Goal: Communication & Community: Answer question/provide support

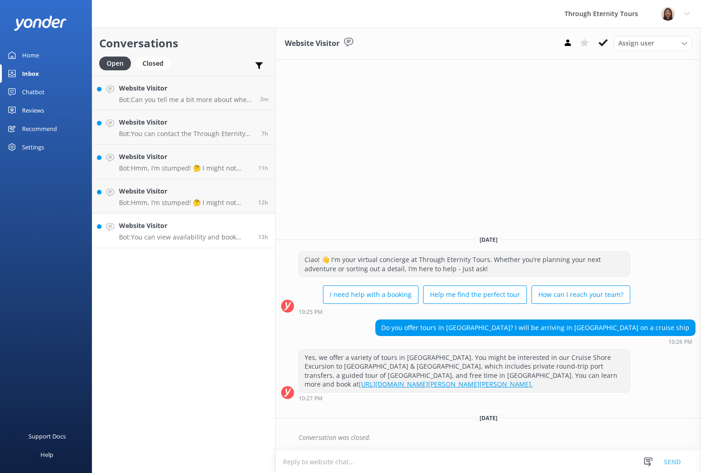
click at [159, 244] on link "Website Visitor Bot: You can view availability and book directly online by brow…" at bounding box center [183, 231] width 183 height 34
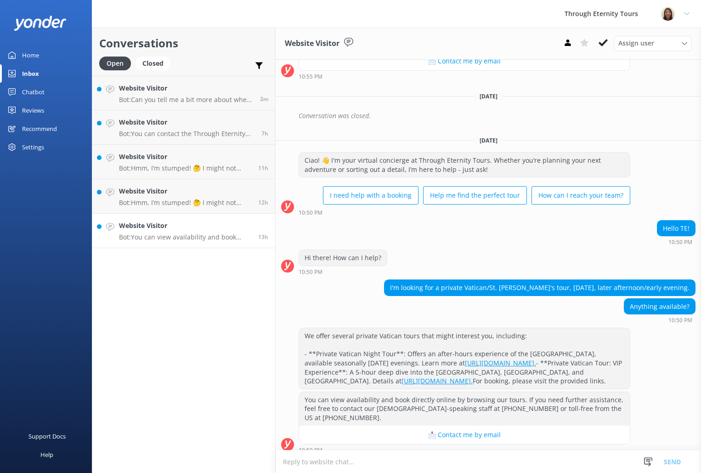
scroll to position [453, 0]
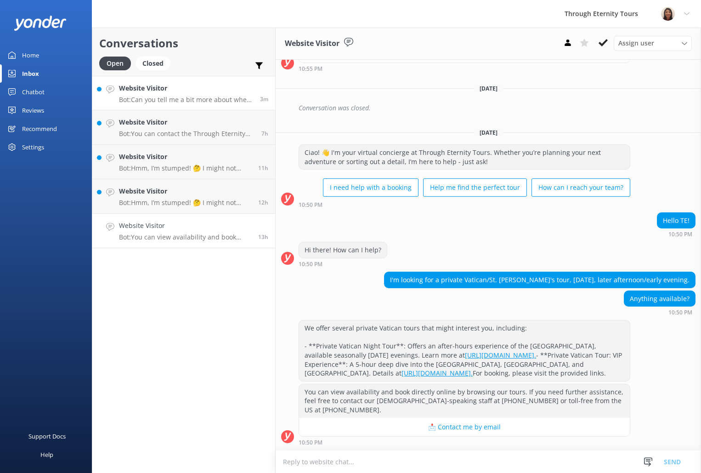
click at [186, 100] on p "Bot: Can you tell me a bit more about where you are going? We have an amazing a…" at bounding box center [186, 100] width 134 height 8
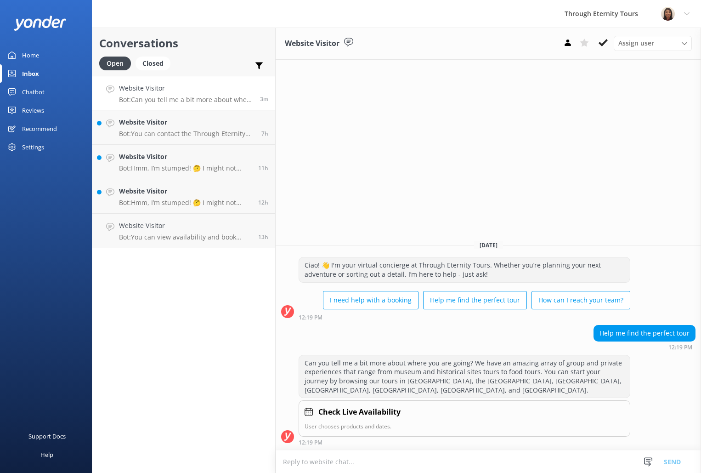
paste textarea "Hello, my name is [PERSON_NAME] from Through Eternity Tours. How can I assist y…"
type textarea "Hello, my name is [PERSON_NAME] from Through Eternity Tours. How can I assist y…"
click at [674, 456] on button "Send" at bounding box center [672, 461] width 34 height 23
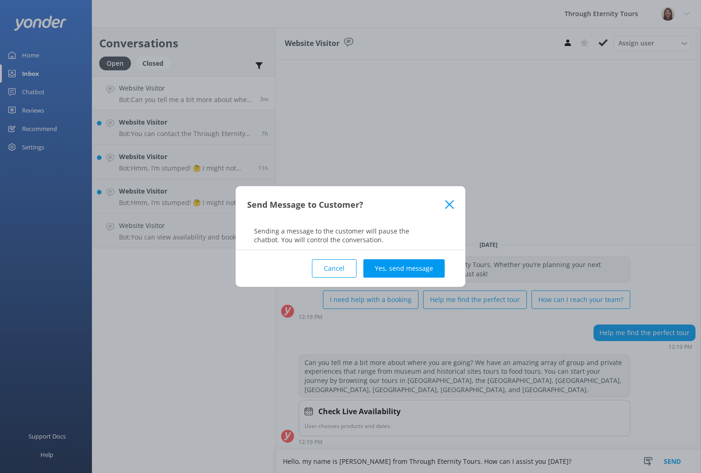
drag, startPoint x: 430, startPoint y: 268, endPoint x: 436, endPoint y: 272, distance: 6.8
click at [429, 268] on button "Yes, send message" at bounding box center [403, 268] width 81 height 18
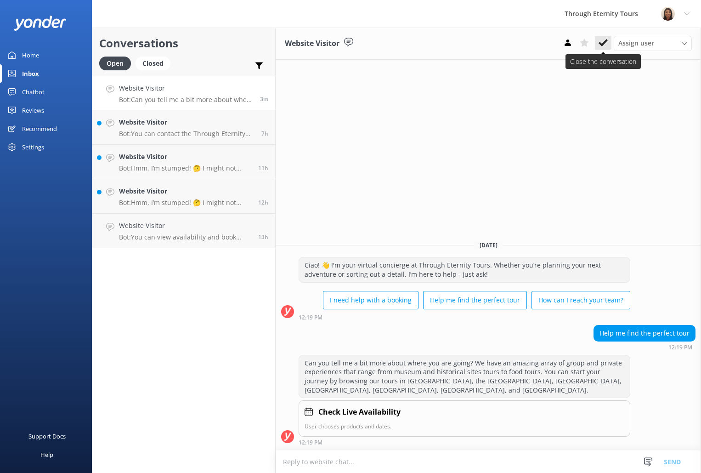
click at [599, 42] on icon at bounding box center [603, 42] width 9 height 9
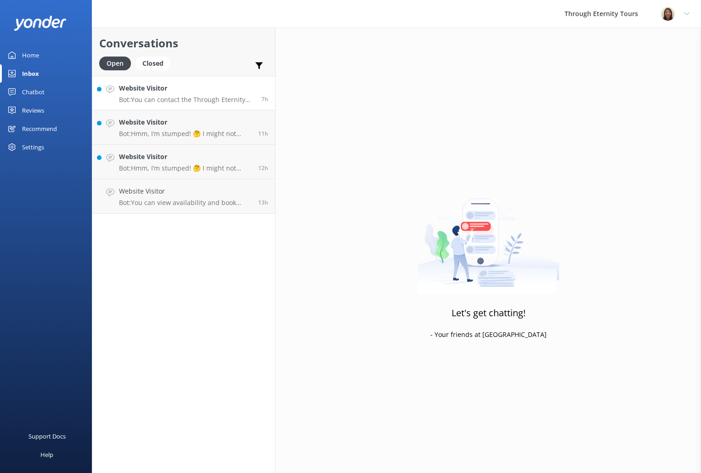
click at [200, 94] on div "Website Visitor Bot: You can contact the Through Eternity Tours team at [PHONE_…" at bounding box center [187, 93] width 136 height 20
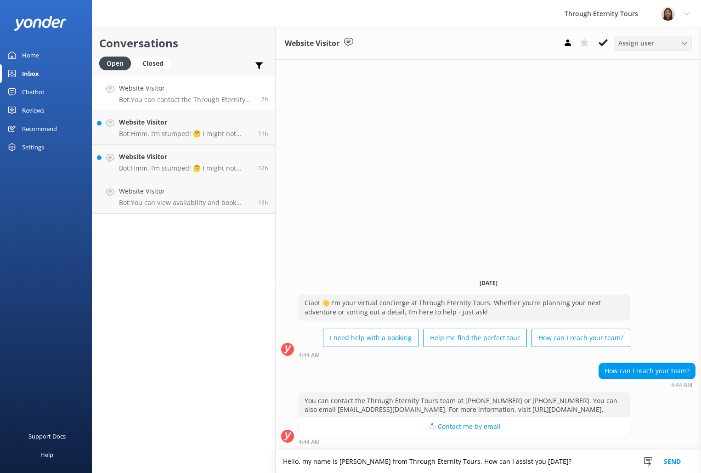
type textarea "Hello, my name is [PERSON_NAME] from Through Eternity Tours. How can I assist y…"
click at [637, 41] on span "Assign user" at bounding box center [636, 43] width 36 height 10
click at [629, 118] on div "[PERSON_NAME] [PERSON_NAME]" at bounding box center [655, 122] width 73 height 19
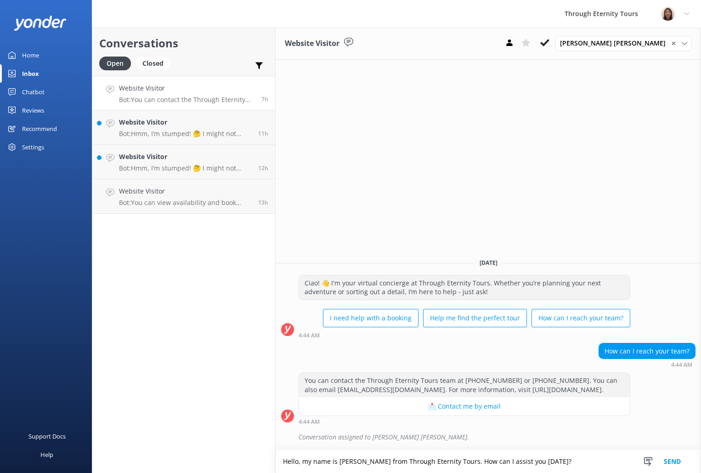
click at [678, 457] on button "Send" at bounding box center [672, 461] width 34 height 23
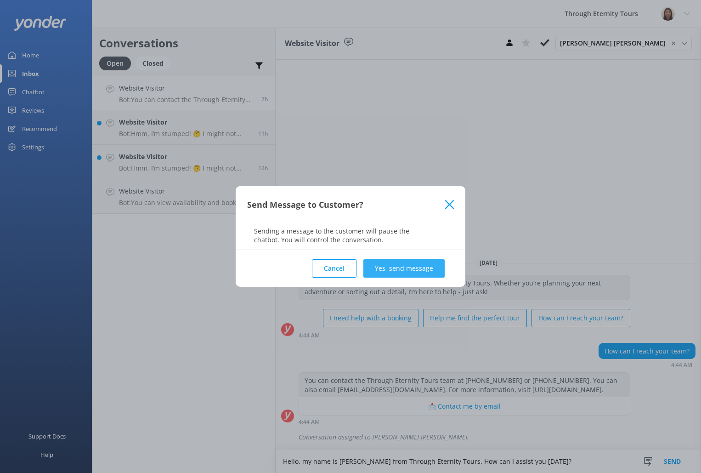
click at [406, 272] on button "Yes, send message" at bounding box center [403, 268] width 81 height 18
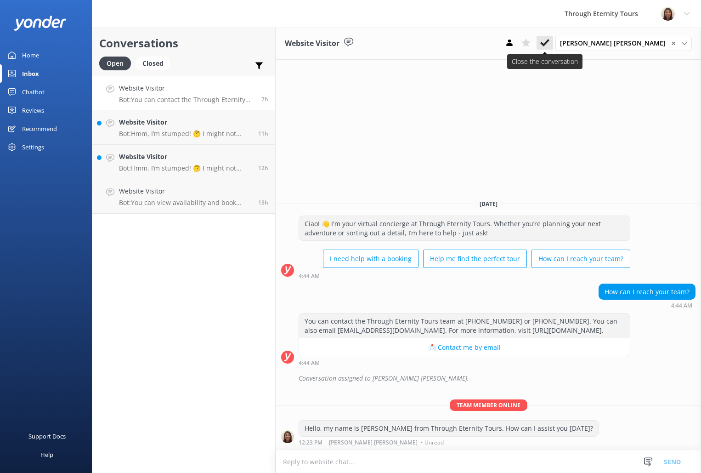
click at [550, 45] on icon at bounding box center [544, 42] width 9 height 9
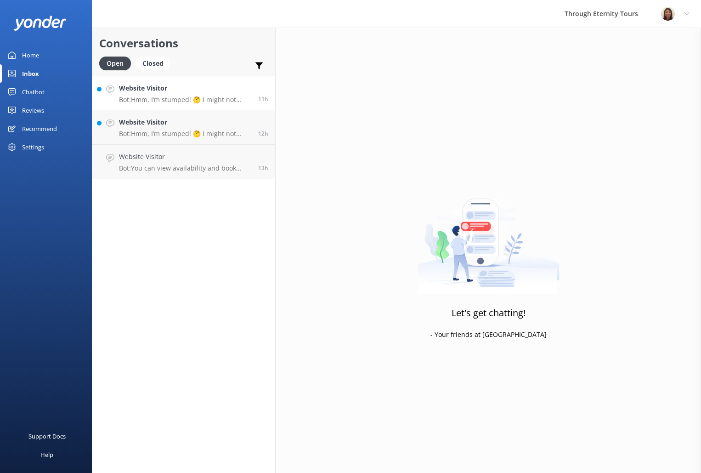
click at [158, 101] on p "Bot: Hmm, I’m stumped! 🤔 I might not have the answer to that one, but our amazi…" at bounding box center [185, 100] width 132 height 8
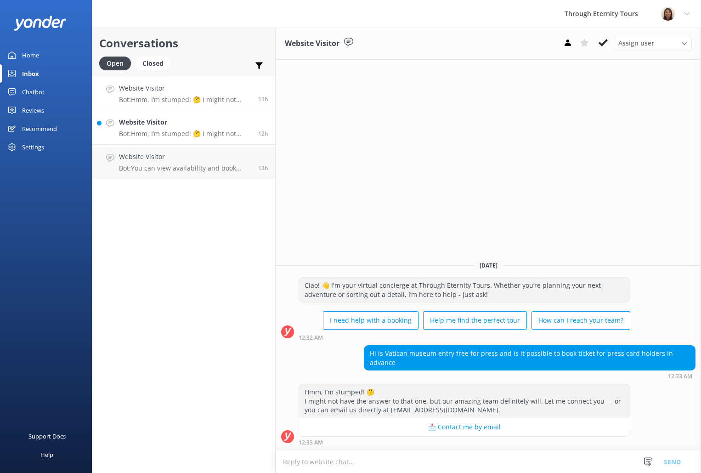
click at [204, 133] on p "Bot: Hmm, I’m stumped! 🤔 I might not have the answer to that one, but our amazi…" at bounding box center [185, 134] width 132 height 8
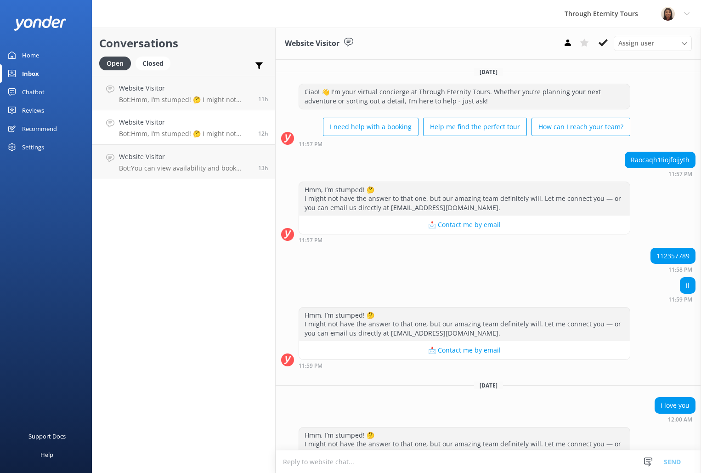
scroll to position [42, 0]
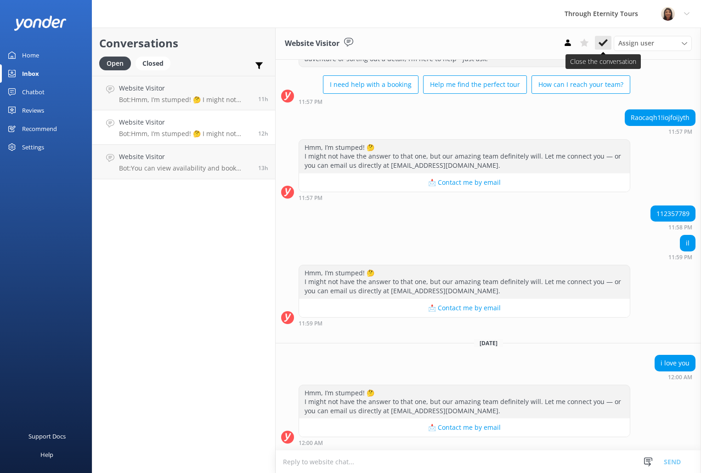
click at [600, 38] on button at bounding box center [603, 43] width 17 height 14
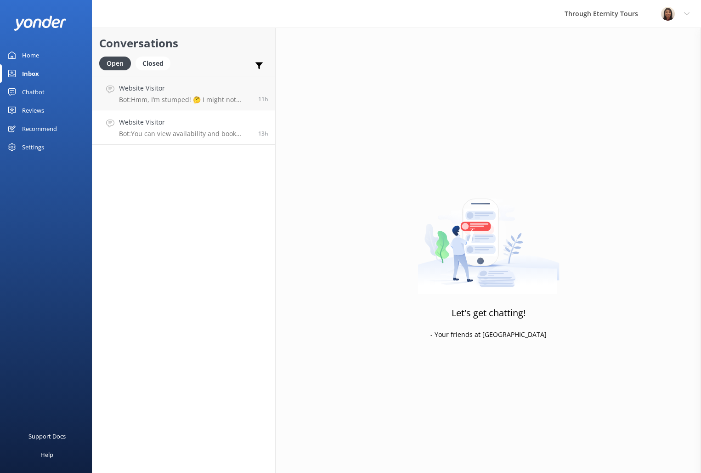
click at [203, 130] on p "Bot: You can view availability and book directly online by browsing our tours. …" at bounding box center [185, 134] width 132 height 8
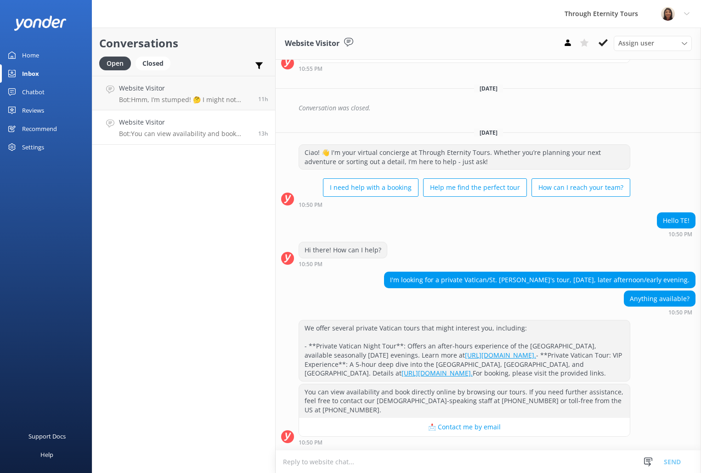
scroll to position [453, 0]
paste textarea "Hello, my name is [PERSON_NAME] from Through Eternity Tours. I’m stepping in to…"
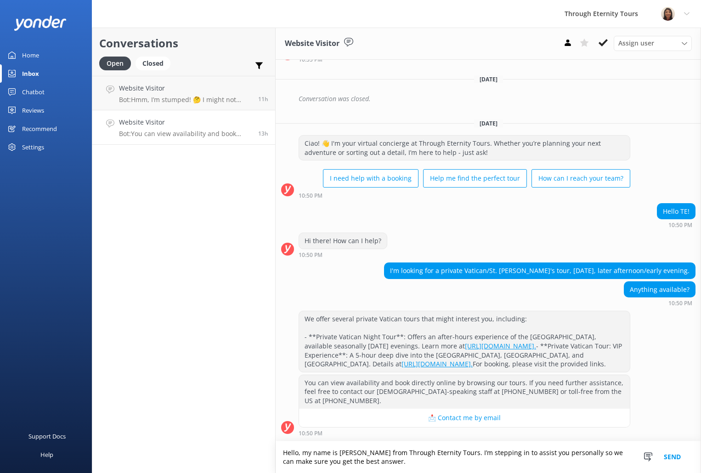
scroll to position [462, 0]
type textarea "Hello, my name is [PERSON_NAME] from Through Eternity Tours. I’m stepping in to…"
click at [638, 42] on span "Assign user" at bounding box center [636, 43] width 36 height 10
click at [644, 115] on div "[PERSON_NAME] [PERSON_NAME]" at bounding box center [655, 122] width 73 height 19
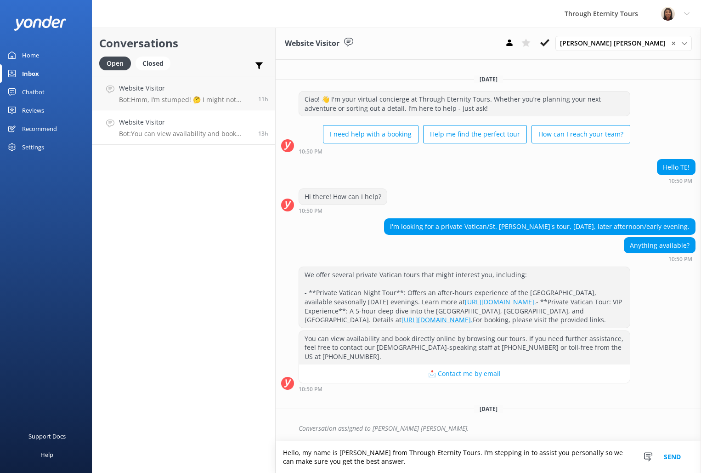
scroll to position [506, 0]
click at [674, 459] on button "Send" at bounding box center [672, 457] width 34 height 32
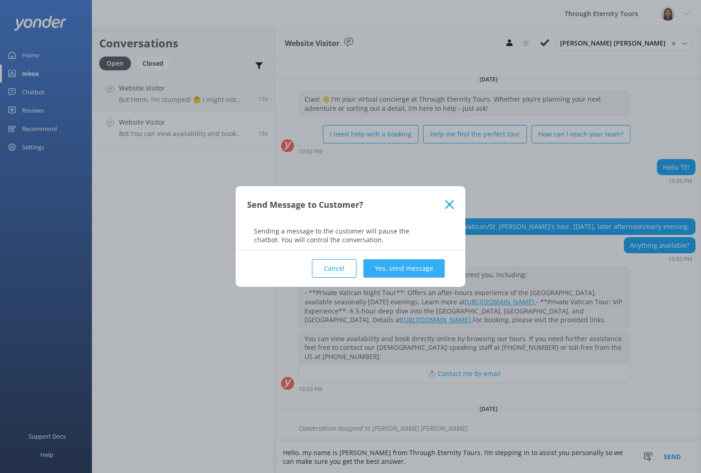
click at [401, 269] on button "Yes, send message" at bounding box center [403, 268] width 81 height 18
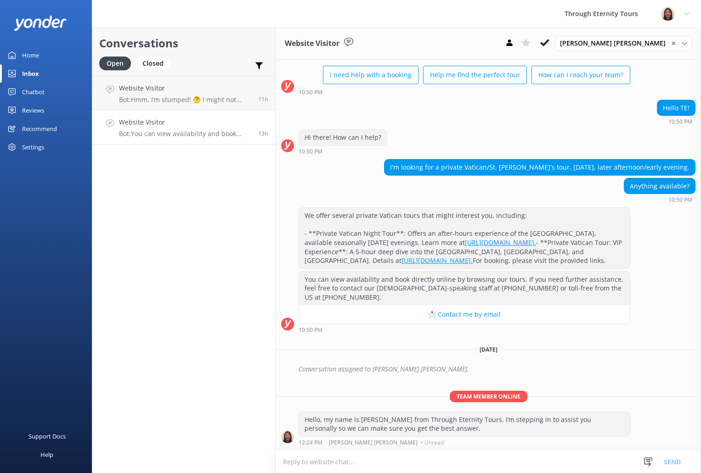
scroll to position [566, 0]
click at [419, 458] on textarea at bounding box center [488, 461] width 425 height 23
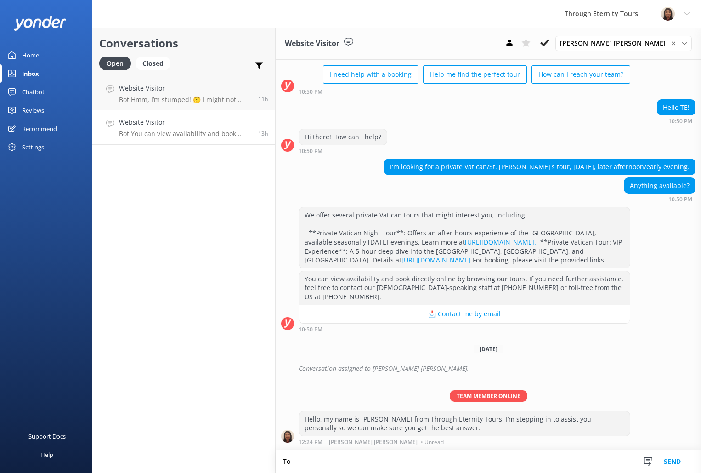
scroll to position [566, 0]
type textarea "T"
drag, startPoint x: 314, startPoint y: 197, endPoint x: 395, endPoint y: 198, distance: 80.9
click at [395, 207] on div "We offer several private Vatican tours that might interest you, including: - **…" at bounding box center [464, 237] width 331 height 61
copy div "Private Vatican Night Tour"
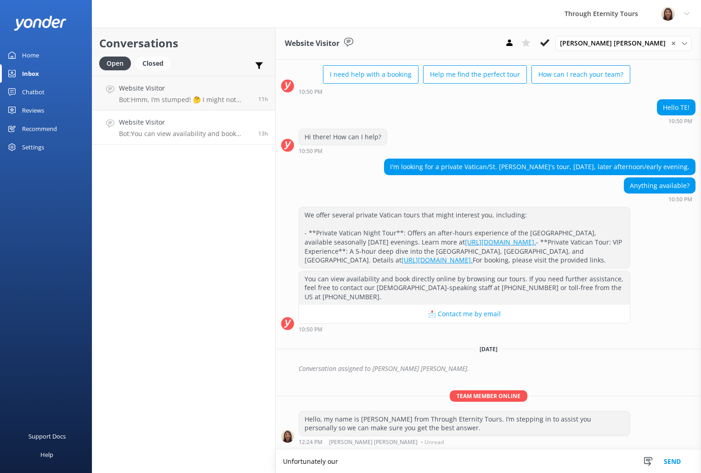
click at [432, 459] on textarea "Unfortunately our" at bounding box center [488, 461] width 425 height 23
paste textarea "Private Vatican Night Tour"
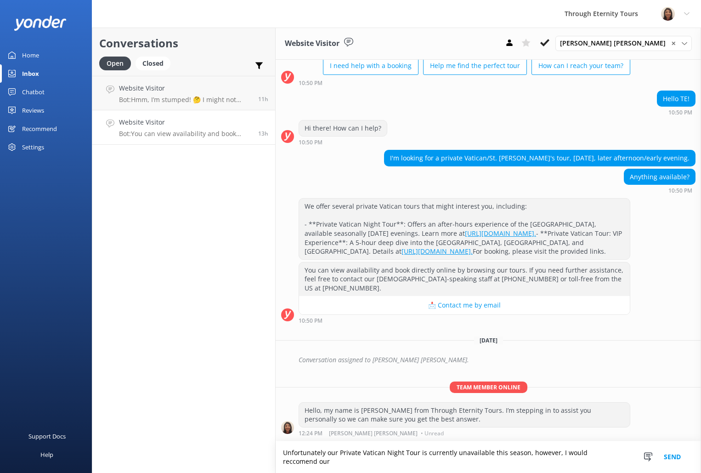
scroll to position [575, 0]
paste textarea "Private Essential [GEOGRAPHIC_DATA], [GEOGRAPHIC_DATA] & [GEOGRAPHIC_DATA] Tour"
click at [529, 462] on textarea "Unfortunately our Private Vatican Night Tour is currently unavailable this seas…" at bounding box center [488, 457] width 425 height 32
drag, startPoint x: 532, startPoint y: 451, endPoint x: 521, endPoint y: 453, distance: 11.3
click at [521, 453] on textarea "Unfortunately our Private Vatican Night Tour is currently unavailable this seas…" at bounding box center [488, 457] width 425 height 32
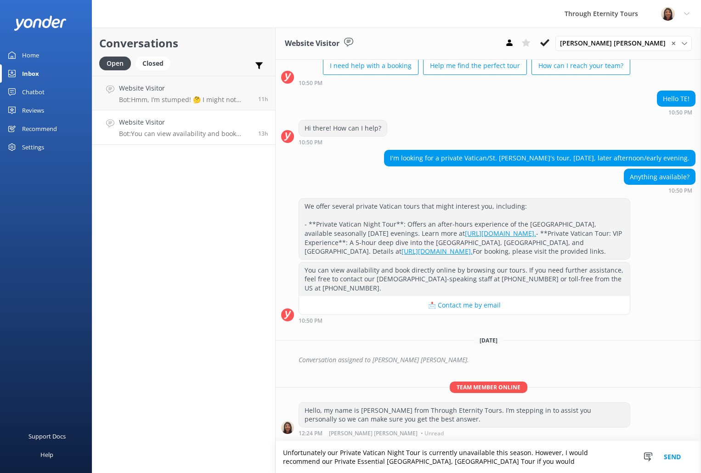
click at [561, 464] on textarea "Unfortunately our Private Vatican Night Tour is currently unavailable this seas…" at bounding box center [488, 457] width 425 height 32
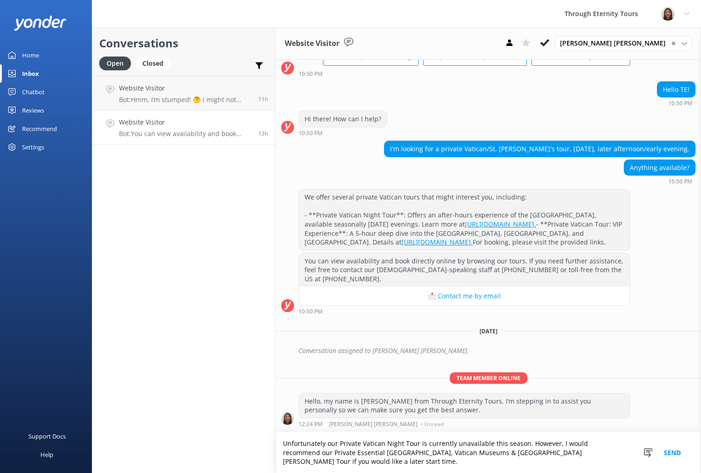
scroll to position [584, 0]
paste textarea "If you're interested in learning more, you’re welcome to read the full tour des…"
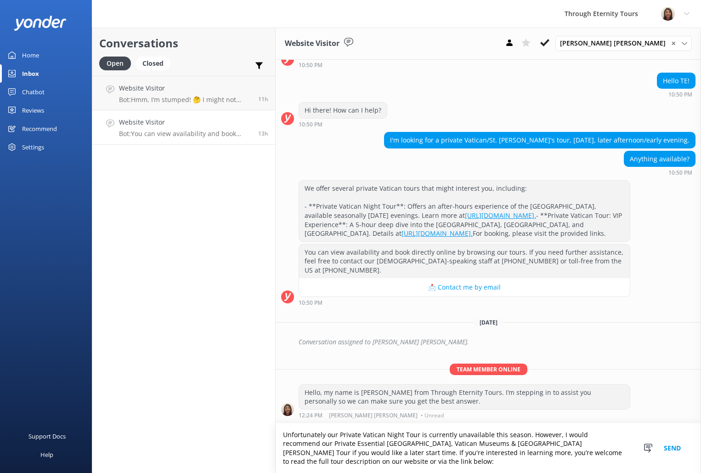
scroll to position [593, 0]
click at [381, 460] on textarea "Unfortunately our Private Vatican Night Tour is currently unavailable this seas…" at bounding box center [488, 448] width 425 height 50
paste textarea "[URL][DOMAIN_NAME]"
click at [311, 459] on textarea "Unfortunately our Private Vatican Night Tour is currently unavailable this seas…" at bounding box center [488, 448] width 425 height 50
click at [311, 460] on textarea "Unfortunately our Private Vatican Night Tour is currently unavailable this seas…" at bounding box center [488, 448] width 425 height 50
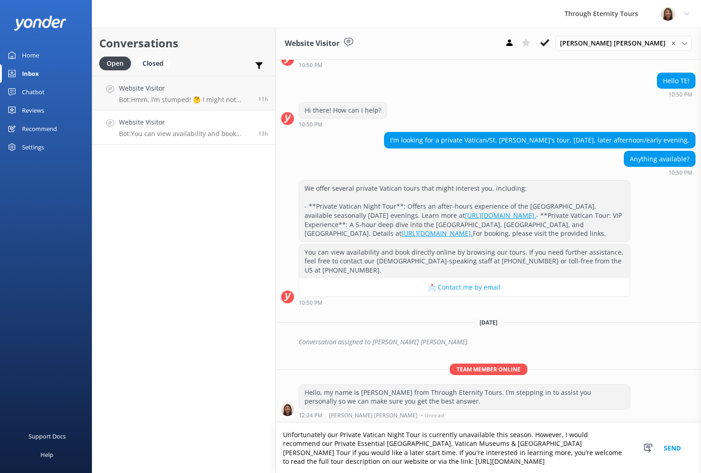
type textarea "Unfortunately our Private Vatican Night Tour is currently unavailable this seas…"
click at [669, 444] on button "Send" at bounding box center [672, 448] width 34 height 50
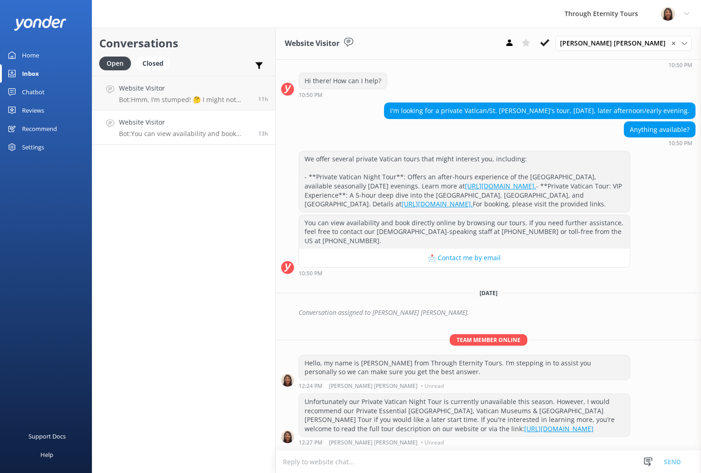
scroll to position [631, 0]
click at [550, 41] on icon at bounding box center [544, 42] width 9 height 9
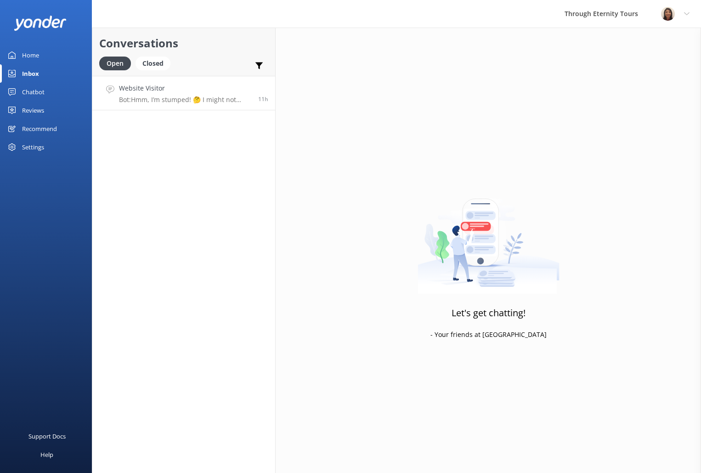
click at [204, 99] on p "Bot: Hmm, I’m stumped! 🤔 I might not have the answer to that one, but our amazi…" at bounding box center [185, 100] width 132 height 8
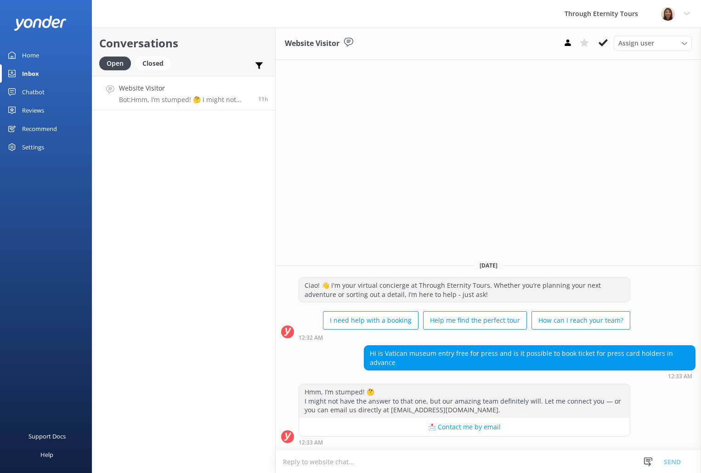
paste textarea "Hello, my name is [PERSON_NAME] from Through Eternity Tours. Thank you for your…"
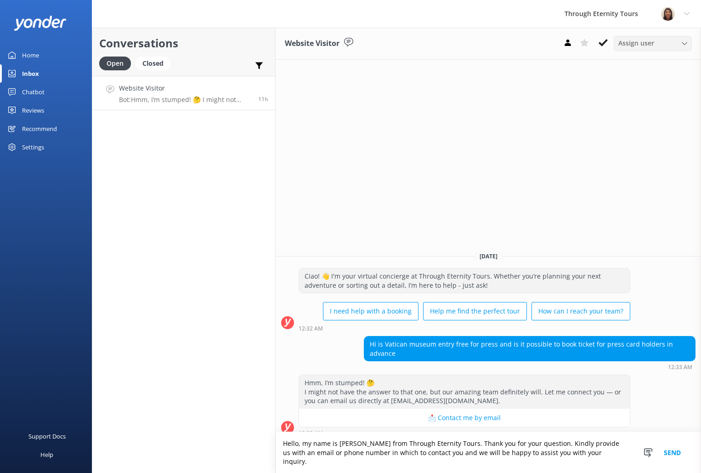
drag, startPoint x: 643, startPoint y: 45, endPoint x: 639, endPoint y: 53, distance: 9.9
click at [643, 45] on span "Assign user" at bounding box center [636, 43] width 36 height 10
click at [631, 116] on div "[PERSON_NAME] [PERSON_NAME]" at bounding box center [655, 122] width 73 height 19
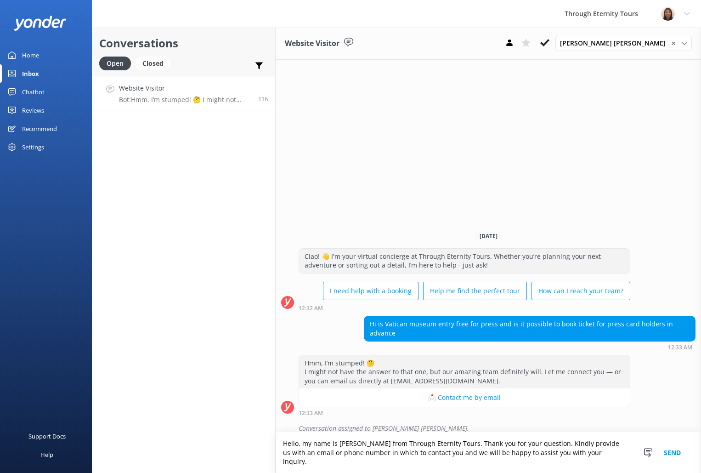
click at [426, 464] on textarea "Hello, my name is [PERSON_NAME] from Through Eternity Tours. Thank you for your…" at bounding box center [488, 452] width 425 height 41
click at [533, 462] on textarea "Hello, my name is [PERSON_NAME] from Through Eternity Tours. Thank you for your…" at bounding box center [488, 452] width 425 height 41
type textarea "Hello, my name is [PERSON_NAME] from Through Eternity Tours. Thank you for your…"
click at [674, 453] on button "Send" at bounding box center [672, 452] width 34 height 41
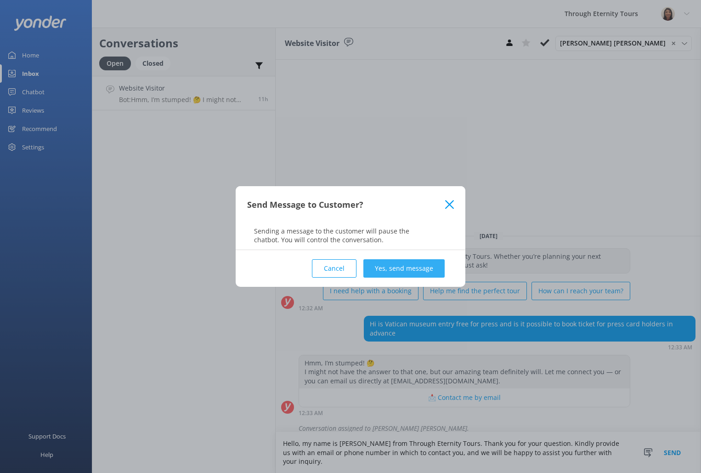
click at [427, 269] on button "Yes, send message" at bounding box center [403, 268] width 81 height 18
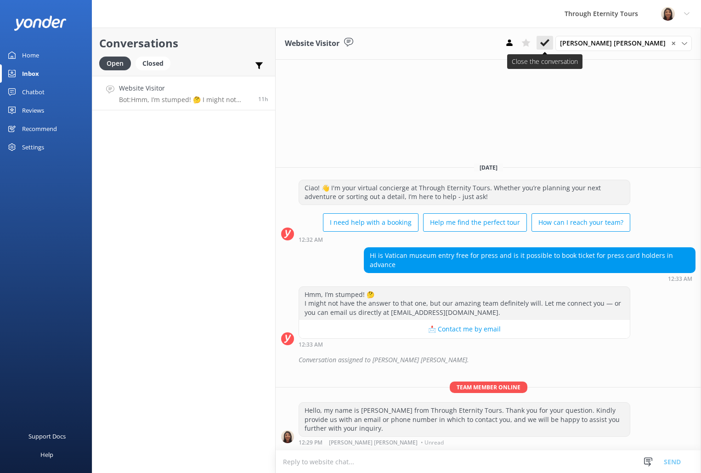
click at [550, 47] on icon at bounding box center [544, 42] width 9 height 9
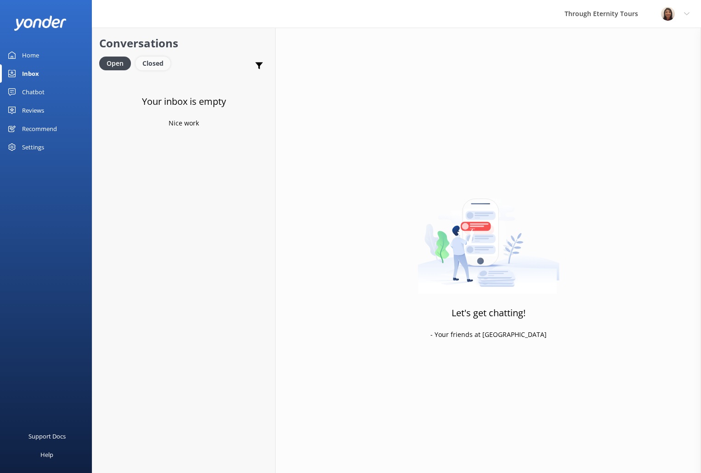
click at [146, 63] on div "Closed" at bounding box center [153, 64] width 35 height 14
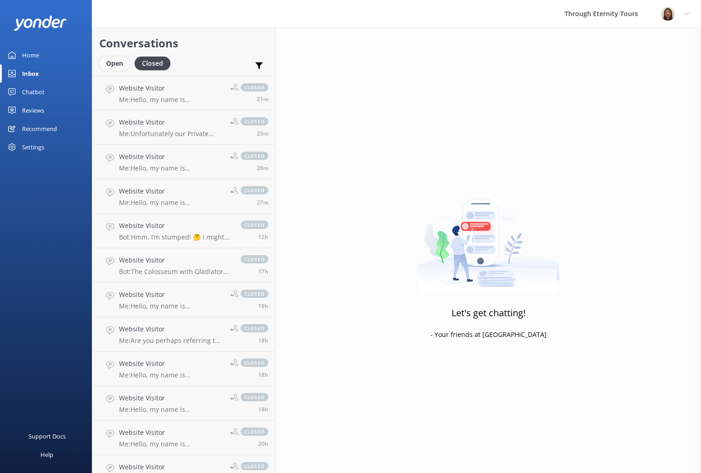
click at [118, 67] on div "Open" at bounding box center [114, 64] width 31 height 14
